Goal: Task Accomplishment & Management: Use online tool/utility

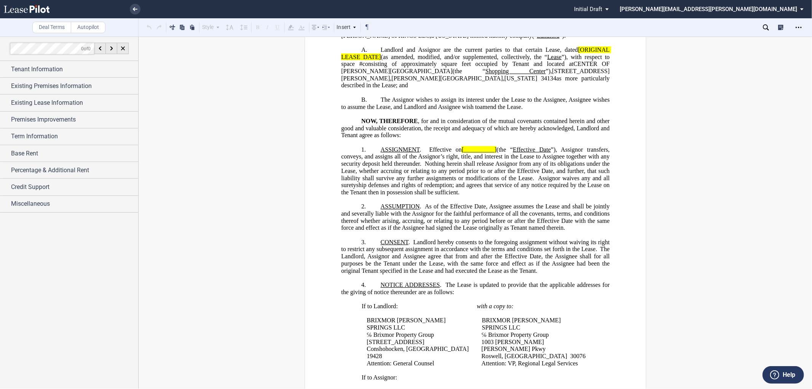
scroll to position [127, 0]
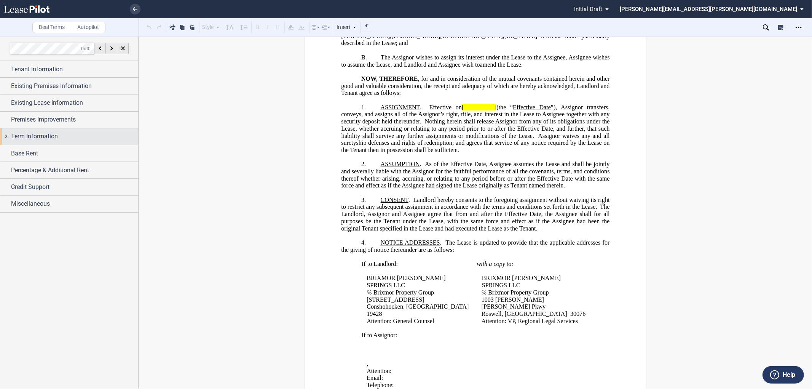
click at [5, 136] on div "Term Information" at bounding box center [69, 136] width 138 height 16
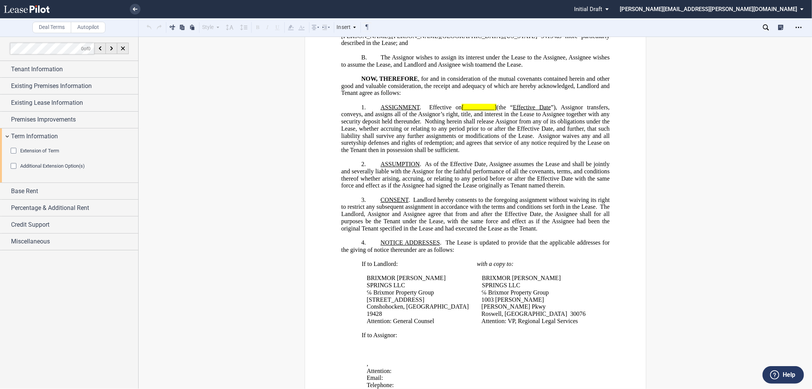
click at [12, 149] on div "Extension of Term" at bounding box center [15, 152] width 8 height 8
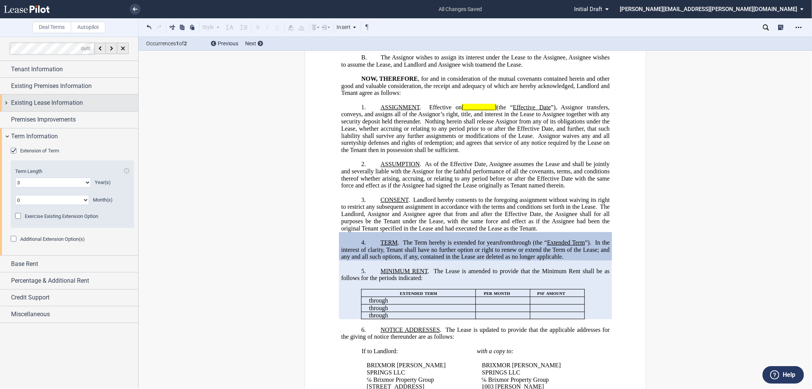
click at [9, 103] on div "Existing Lease Information" at bounding box center [69, 102] width 138 height 16
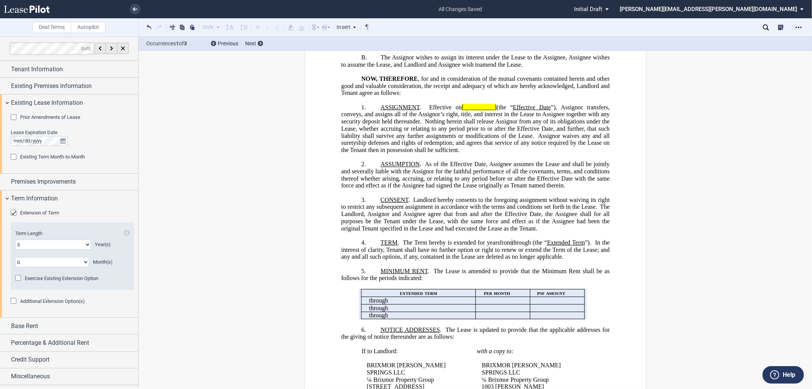
click at [452, 260] on span "In the interest of clarity, Tenant shall have no further option or right to ren…" at bounding box center [476, 249] width 270 height 21
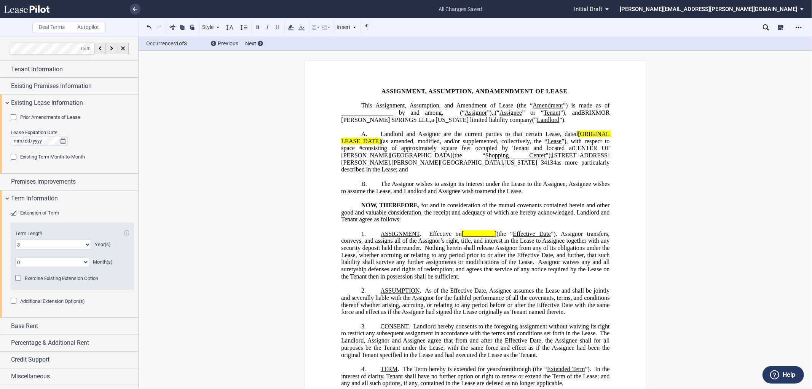
scroll to position [0, 0]
click at [12, 343] on span "Percentage & Additional Rent" at bounding box center [50, 342] width 78 height 9
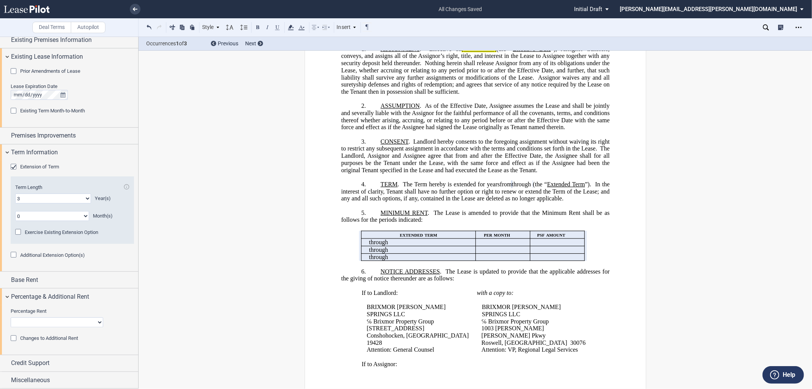
scroll to position [211, 0]
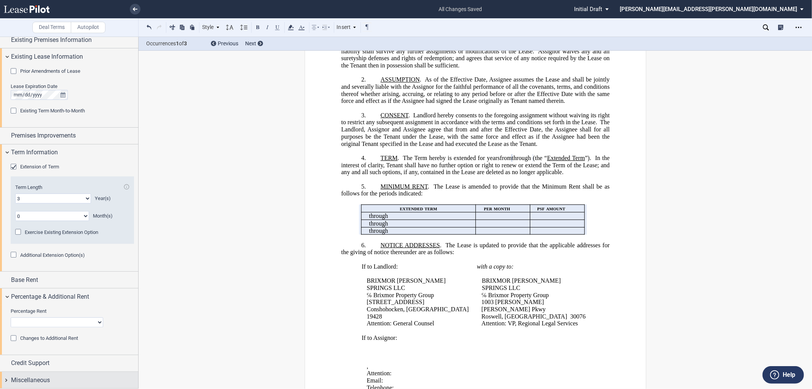
click at [3, 380] on div "Miscellaneous" at bounding box center [69, 380] width 138 height 16
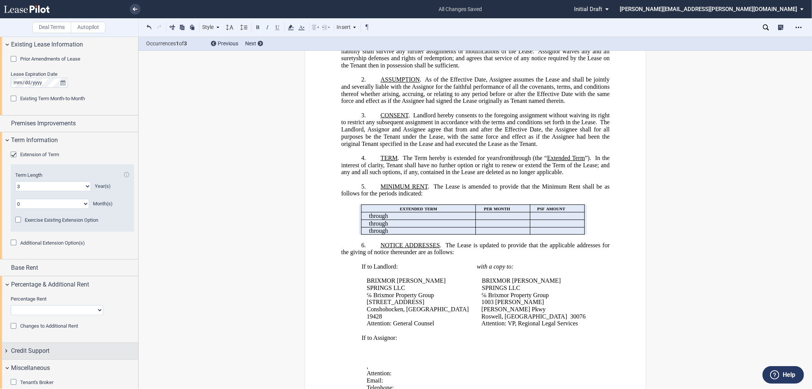
scroll to position [69, 0]
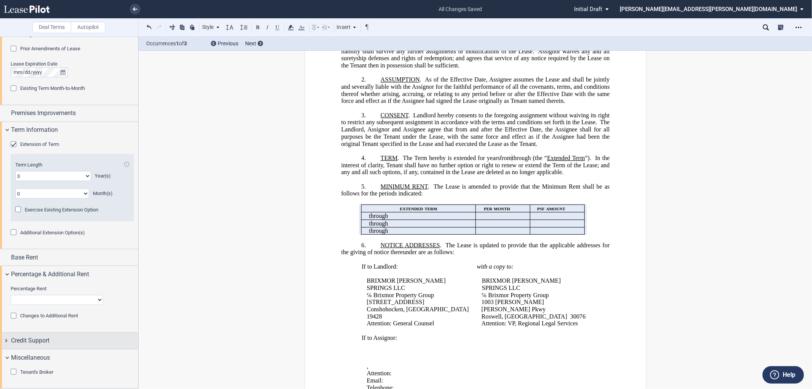
click at [6, 339] on div "Credit Support" at bounding box center [69, 340] width 138 height 16
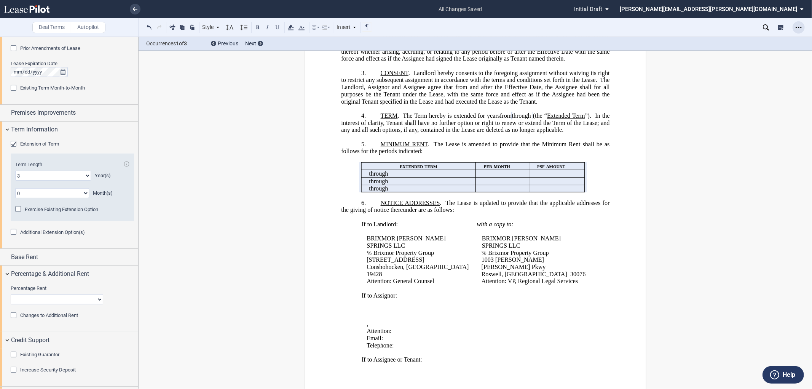
click at [798, 26] on icon "Open Lease options menu" at bounding box center [799, 27] width 6 height 6
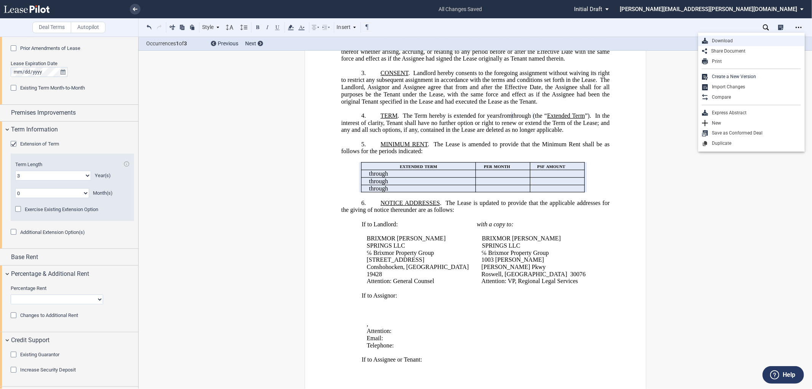
click at [731, 41] on div "Download" at bounding box center [754, 41] width 93 height 6
